Goal: Navigation & Orientation: Find specific page/section

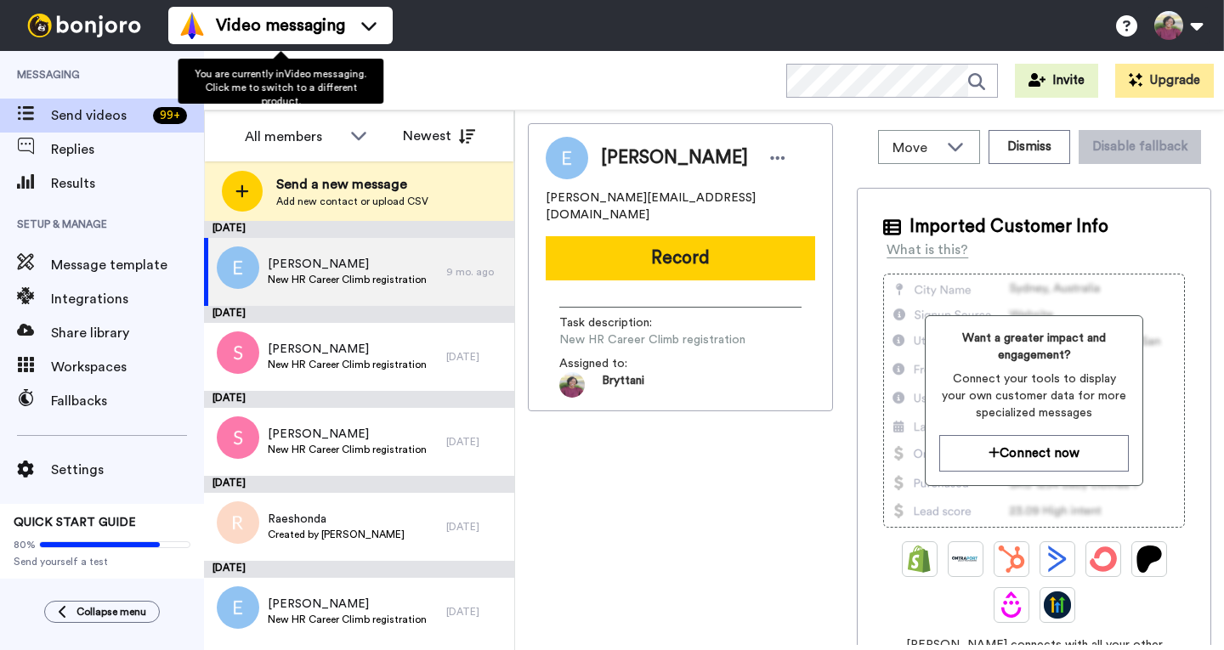
click at [359, 25] on icon at bounding box center [368, 25] width 27 height 17
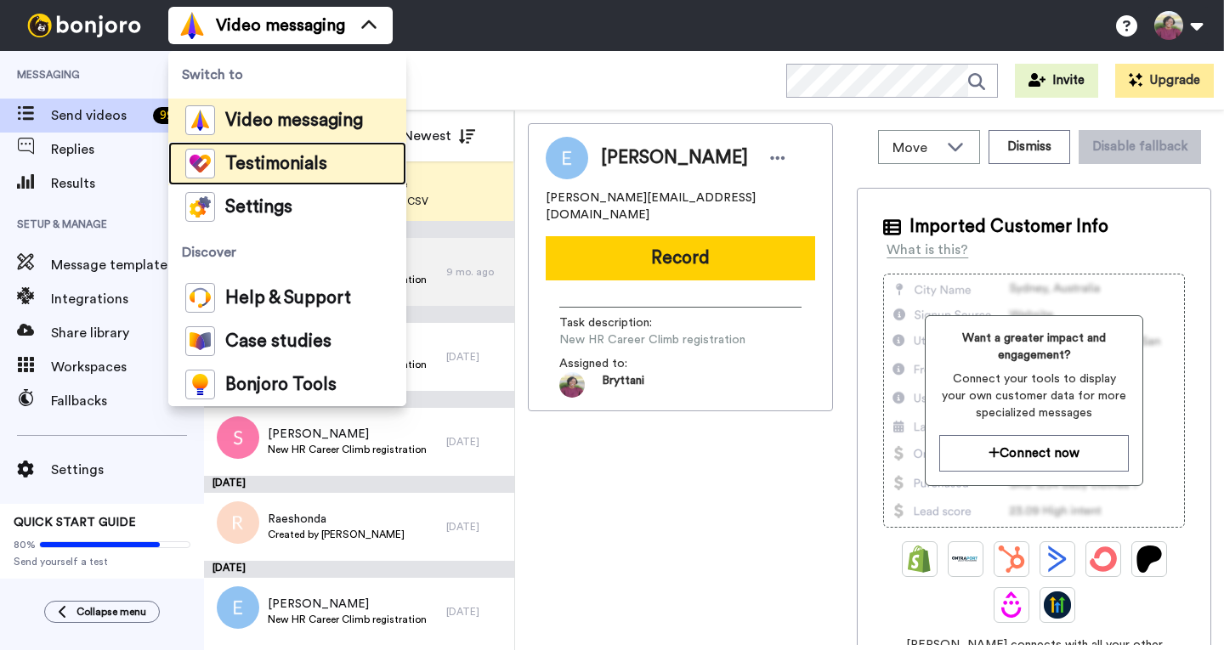
click at [310, 161] on span "Testimonials" at bounding box center [276, 164] width 102 height 17
